Goal: Task Accomplishment & Management: Complete application form

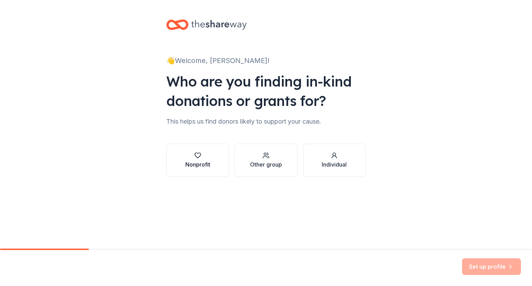
click at [190, 159] on div "Nonprofit" at bounding box center [197, 160] width 25 height 17
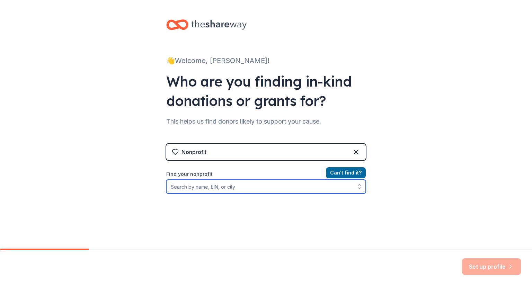
click at [252, 188] on input "Find your nonprofit" at bounding box center [265, 187] width 199 height 14
type input "rivers of steel"
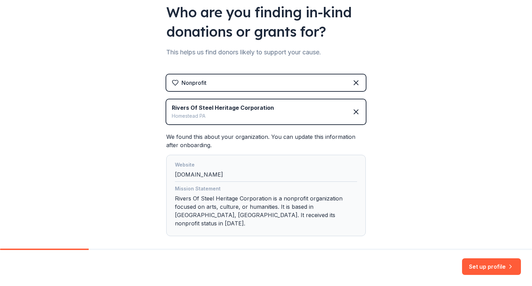
scroll to position [96, 0]
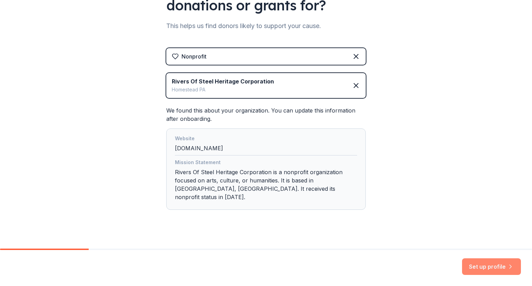
click at [487, 263] on button "Set up profile" at bounding box center [491, 266] width 59 height 17
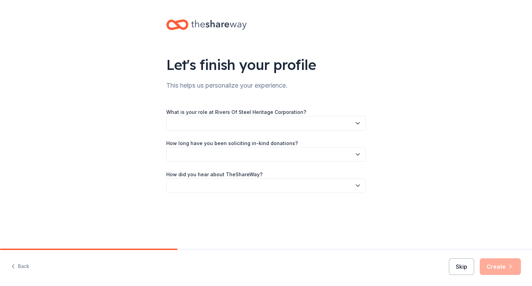
click at [468, 269] on button "Skip" at bounding box center [460, 266] width 25 height 17
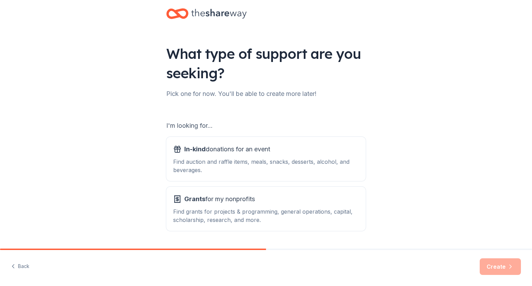
scroll to position [31, 0]
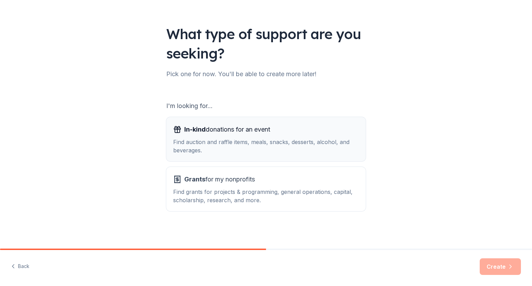
click at [257, 135] on div "In-kind donations for an event Find auction and raffle items, meals, snacks, de…" at bounding box center [265, 139] width 185 height 30
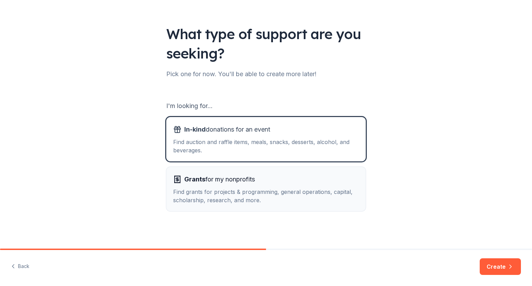
click at [254, 176] on span "Grants for my nonprofits" at bounding box center [219, 179] width 71 height 11
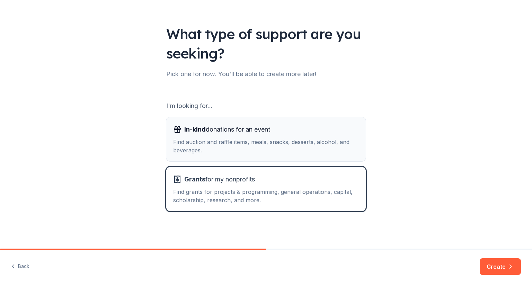
click at [199, 125] on span "In-kind donations for an event" at bounding box center [227, 129] width 86 height 11
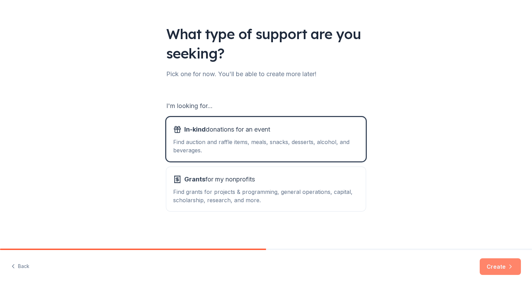
click at [487, 262] on button "Create" at bounding box center [499, 266] width 41 height 17
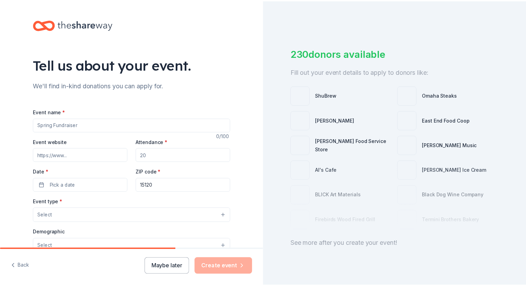
scroll to position [22, 0]
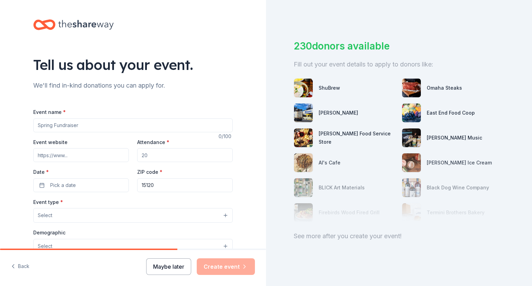
click at [165, 270] on button "Maybe later" at bounding box center [168, 266] width 45 height 17
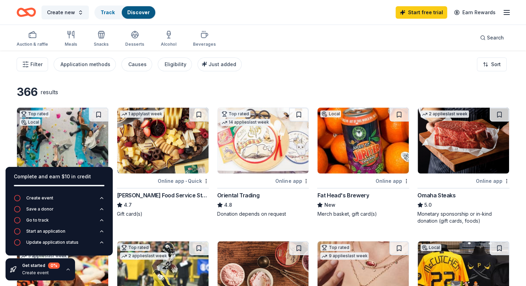
click at [68, 270] on icon "button" at bounding box center [68, 269] width 6 height 6
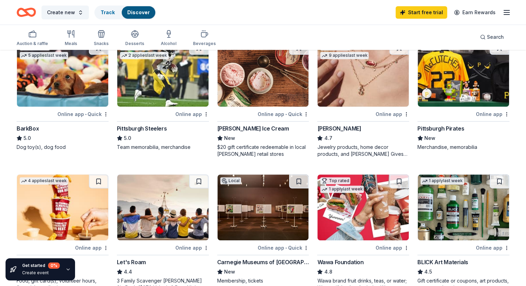
scroll to position [208, 0]
